Goal: Information Seeking & Learning: Learn about a topic

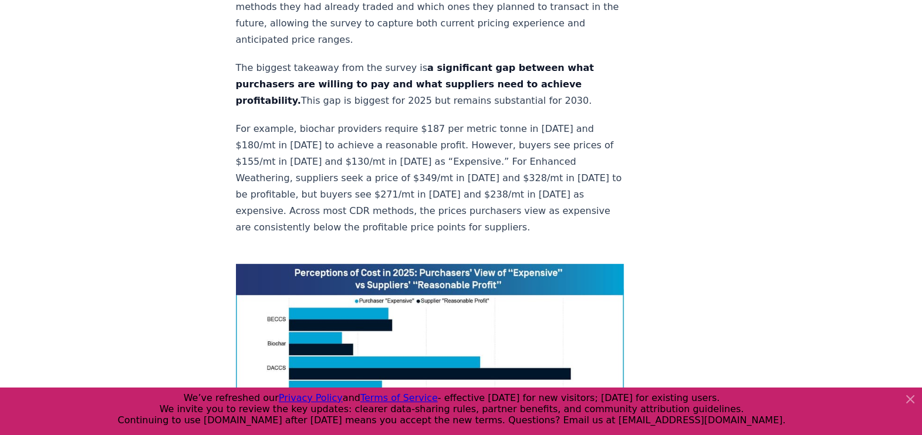
scroll to position [678, 0]
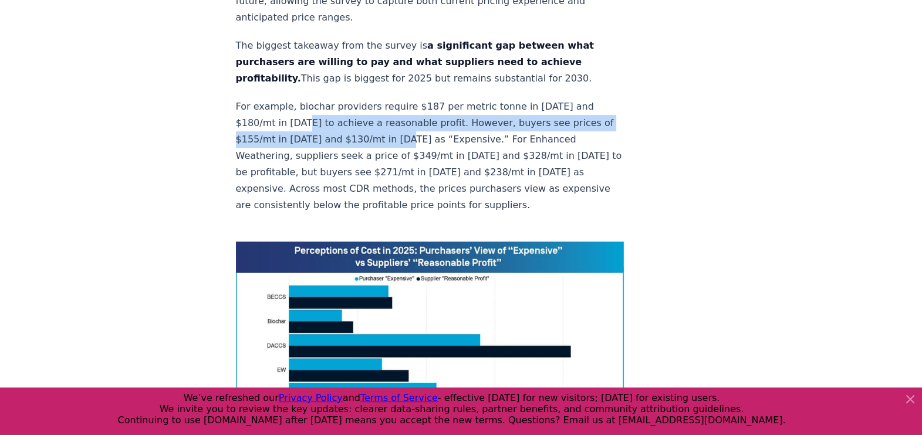
drag, startPoint x: 314, startPoint y: 84, endPoint x: 414, endPoint y: 110, distance: 103.0
click at [414, 110] on p "For example, biochar providers require $187 per metric tonne in [DATE] and $180…" at bounding box center [430, 156] width 388 height 115
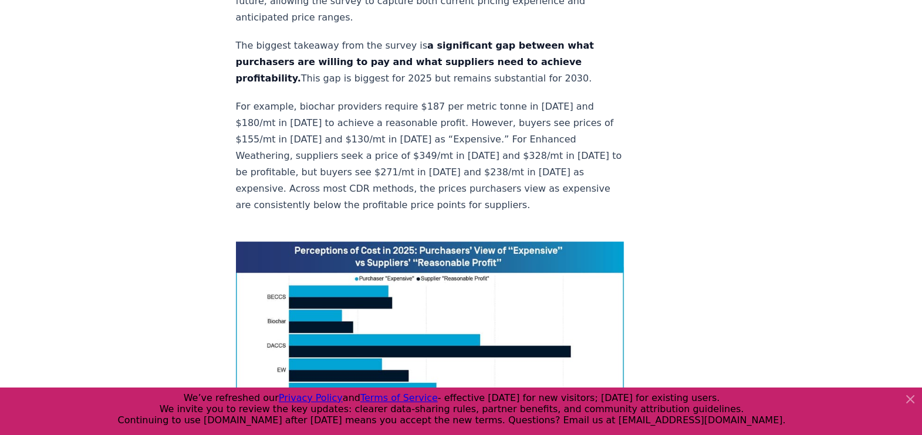
drag, startPoint x: 414, startPoint y: 110, endPoint x: 387, endPoint y: 132, distance: 34.6
click at [387, 132] on p "For example, biochar providers require $187 per metric tonne in [DATE] and $180…" at bounding box center [430, 156] width 388 height 115
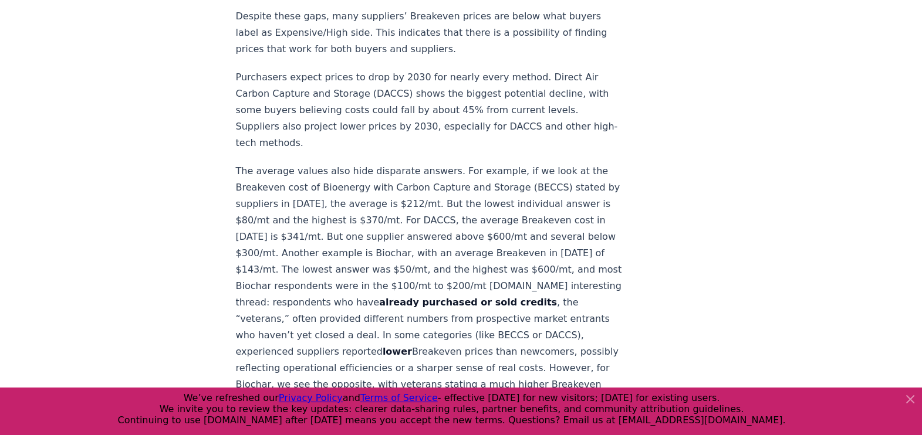
scroll to position [1192, 0]
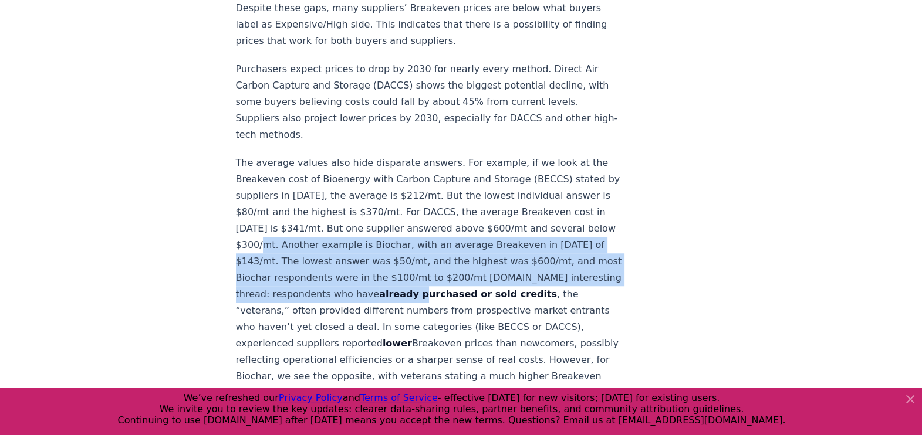
drag, startPoint x: 305, startPoint y: 170, endPoint x: 459, endPoint y: 221, distance: 162.5
click at [459, 221] on p "The average values also hide disparate answers. For example, if we look at the …" at bounding box center [430, 286] width 388 height 263
drag, startPoint x: 459, startPoint y: 221, endPoint x: 398, endPoint y: 231, distance: 61.9
click at [403, 229] on p "The average values also hide disparate answers. For example, if we look at the …" at bounding box center [430, 286] width 388 height 263
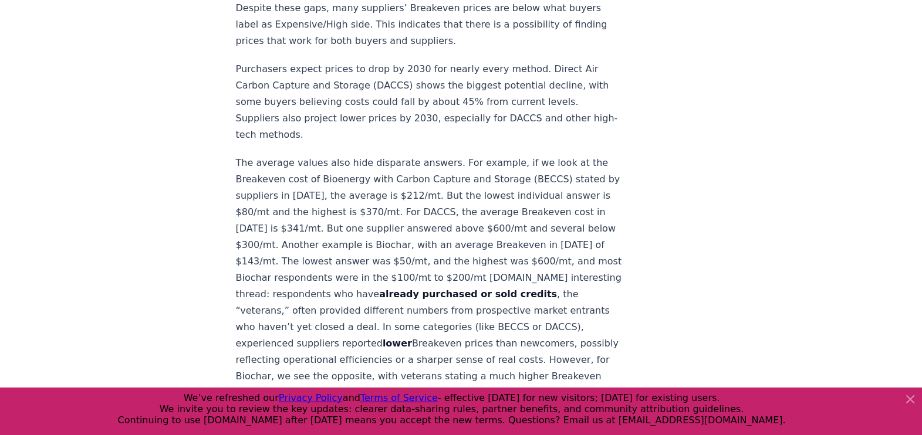
click at [388, 249] on p "The average values also hide disparate answers. For example, if we look at the …" at bounding box center [430, 286] width 388 height 263
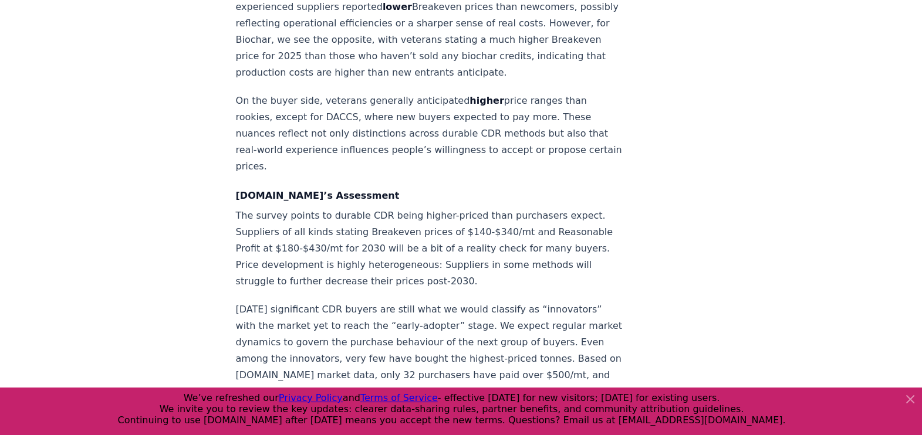
scroll to position [1558, 0]
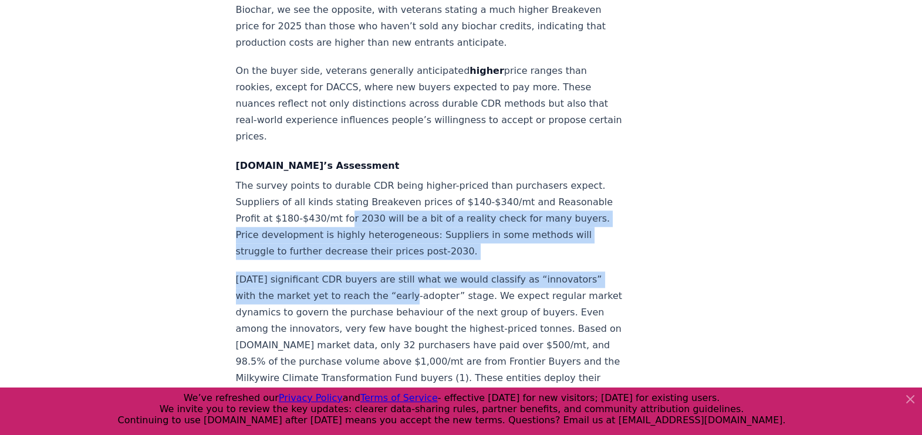
drag, startPoint x: 393, startPoint y: 170, endPoint x: 395, endPoint y: 236, distance: 66.3
click at [395, 272] on p "[DATE] significant CDR buyers are still what we would classify as “innovators” …" at bounding box center [430, 346] width 388 height 148
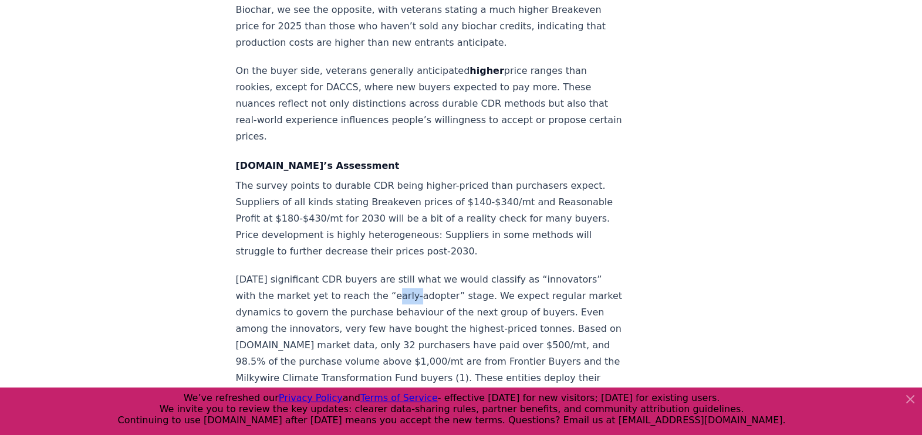
click at [395, 272] on p "[DATE] significant CDR buyers are still what we would classify as “innovators” …" at bounding box center [430, 346] width 388 height 148
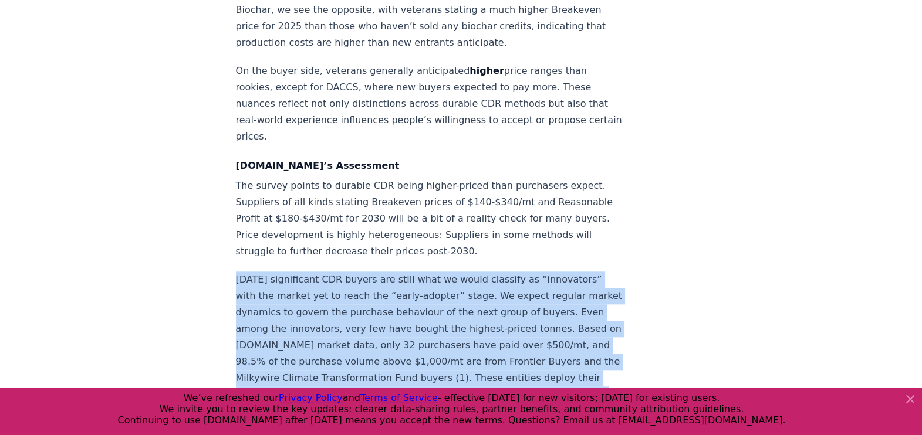
click at [395, 272] on p "[DATE] significant CDR buyers are still what we would classify as “innovators” …" at bounding box center [430, 346] width 388 height 148
drag, startPoint x: 395, startPoint y: 237, endPoint x: 339, endPoint y: 240, distance: 55.8
click at [339, 272] on p "[DATE] significant CDR buyers are still what we would classify as “innovators” …" at bounding box center [430, 346] width 388 height 148
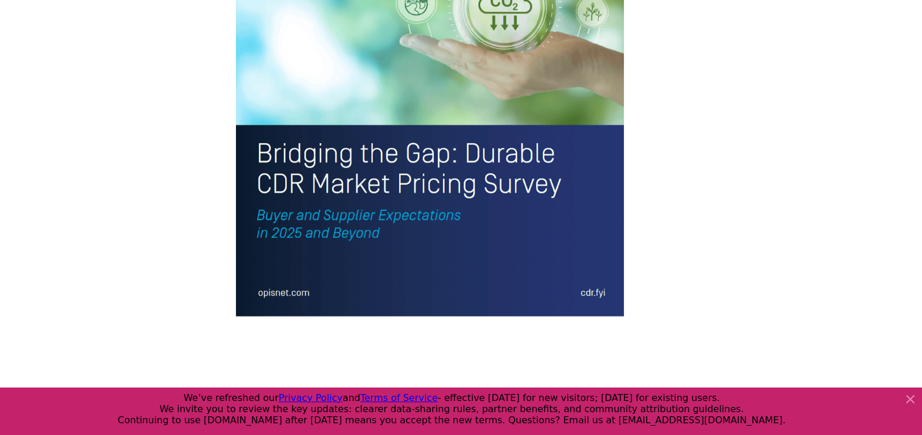
scroll to position [2732, 0]
